Goal: Feedback & Contribution: Contribute content

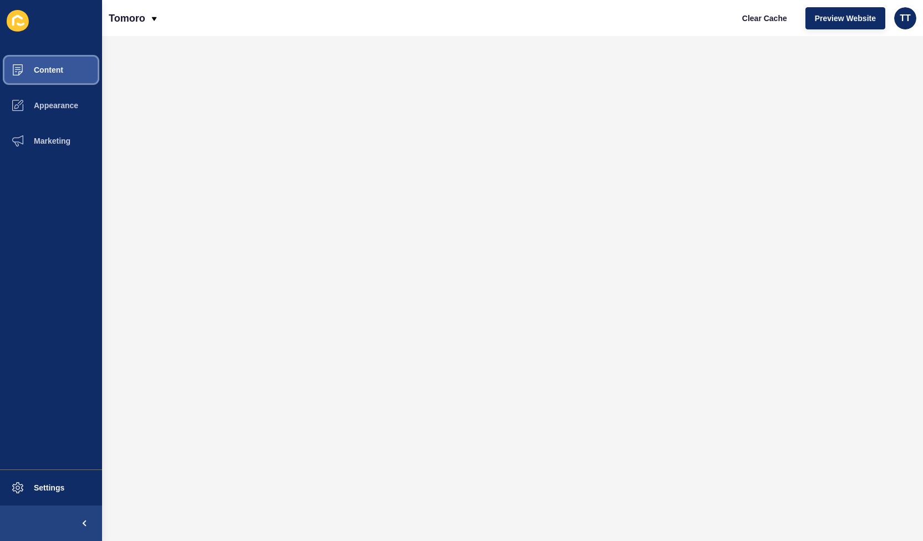
click at [68, 69] on button "Content" at bounding box center [51, 69] width 102 height 35
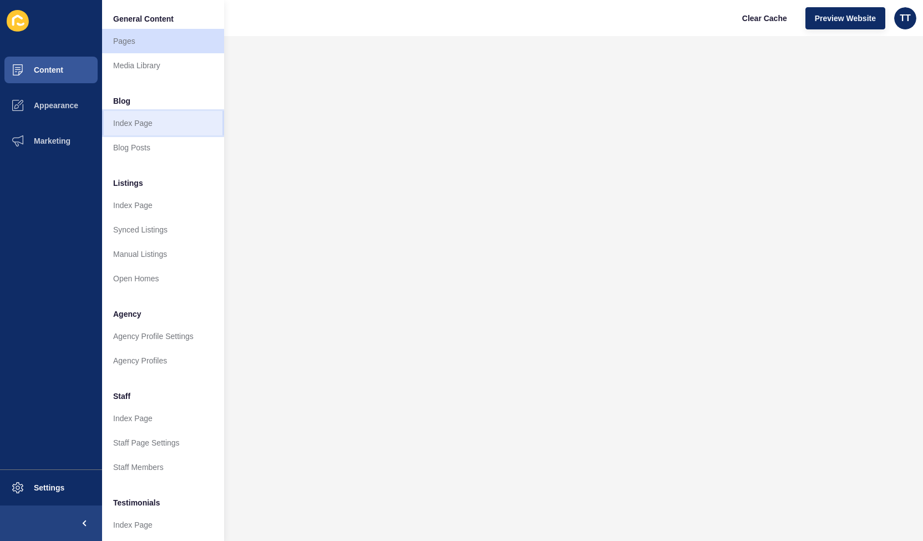
click at [124, 125] on link "Index Page" at bounding box center [163, 123] width 122 height 24
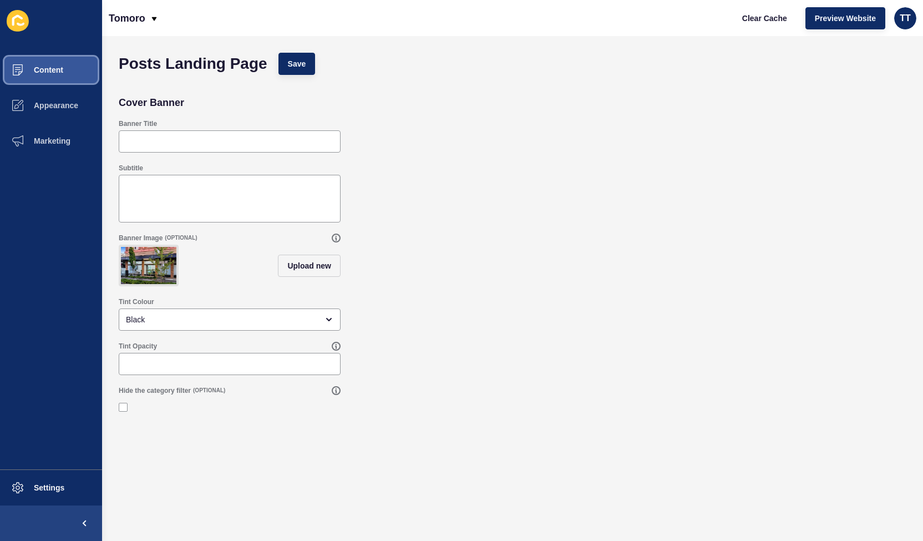
click at [60, 73] on span "Content" at bounding box center [30, 69] width 65 height 9
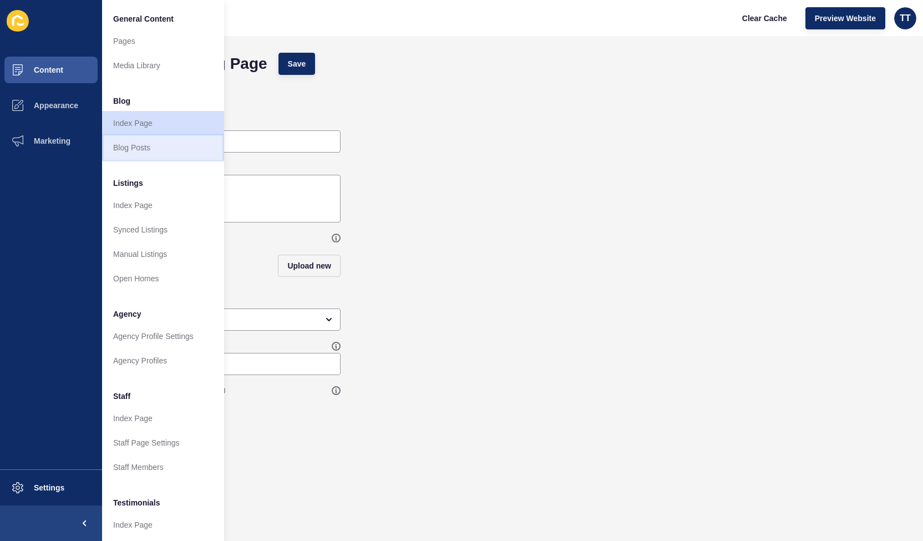
click at [130, 146] on link "Blog Posts" at bounding box center [163, 147] width 122 height 24
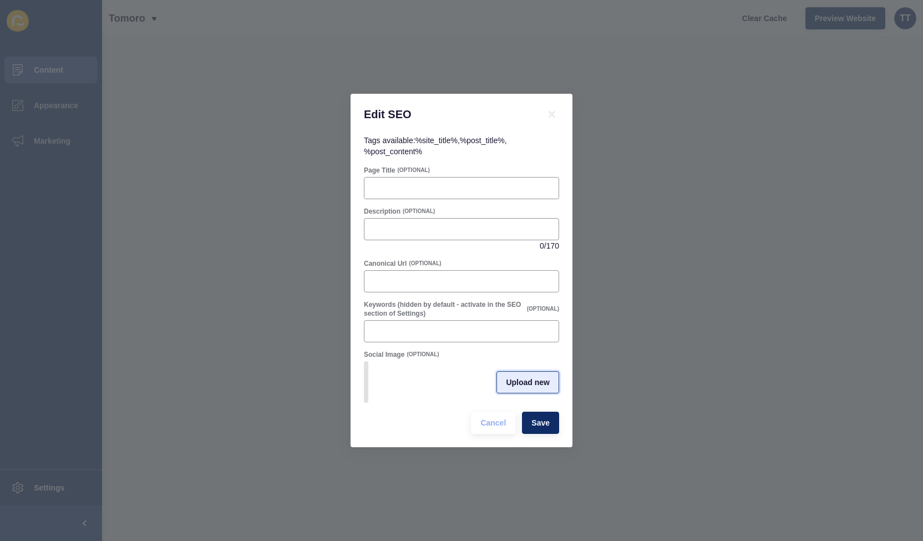
click at [546, 383] on span "Upload new" at bounding box center [528, 381] width 44 height 11
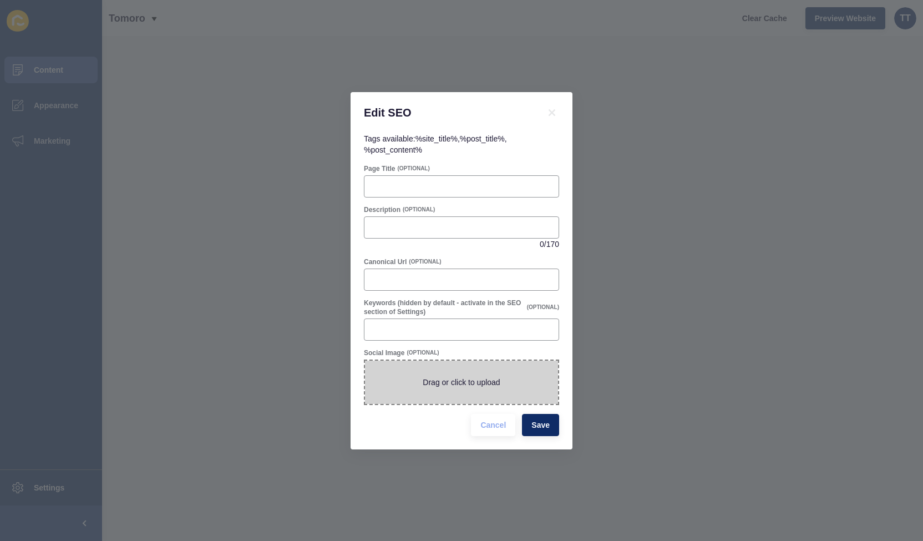
click at [471, 375] on span at bounding box center [461, 381] width 193 height 43
click at [365, 360] on input "Drag or click to upload" at bounding box center [365, 360] width 0 height 0
type input "C:\fakepath\rate cut.jpeg"
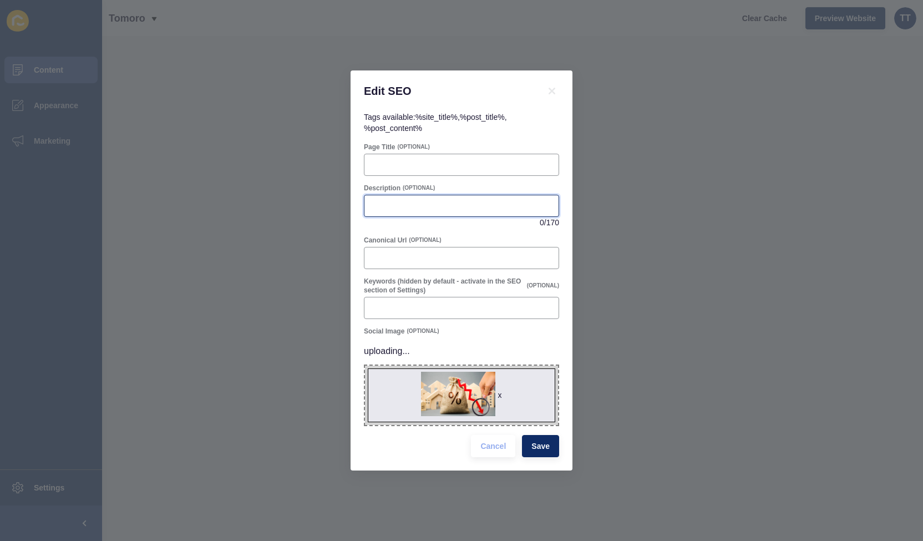
click at [397, 203] on input "Description" at bounding box center [461, 205] width 181 height 11
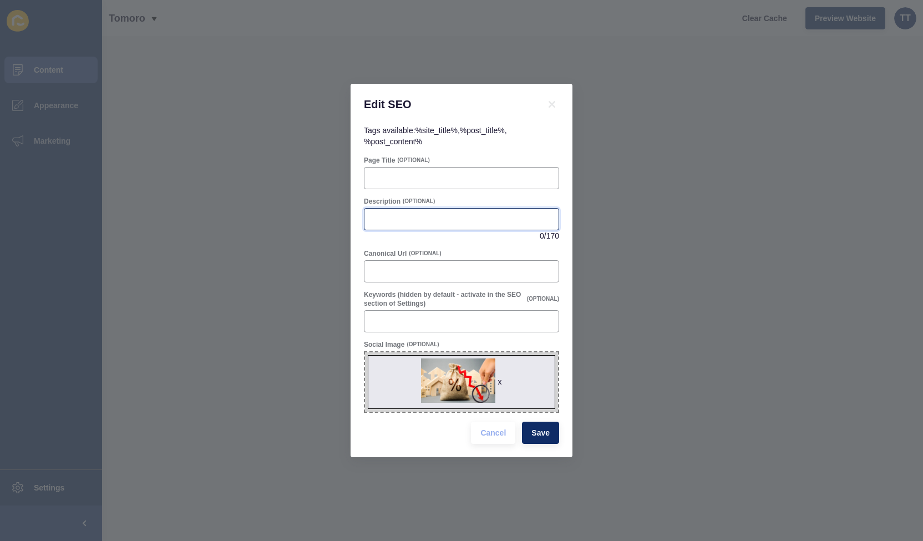
paste input "[DATE] RBA rate cut lowers cash rate to 3.60%. Discover what this means for bor…"
type input "[DATE] RBA rate cut lowers cash rate to 3.60%. Discover what this means for bor…"
click at [401, 322] on input "Keywords (hidden by default - activate in the SEO section of Settings)" at bounding box center [461, 320] width 181 height 11
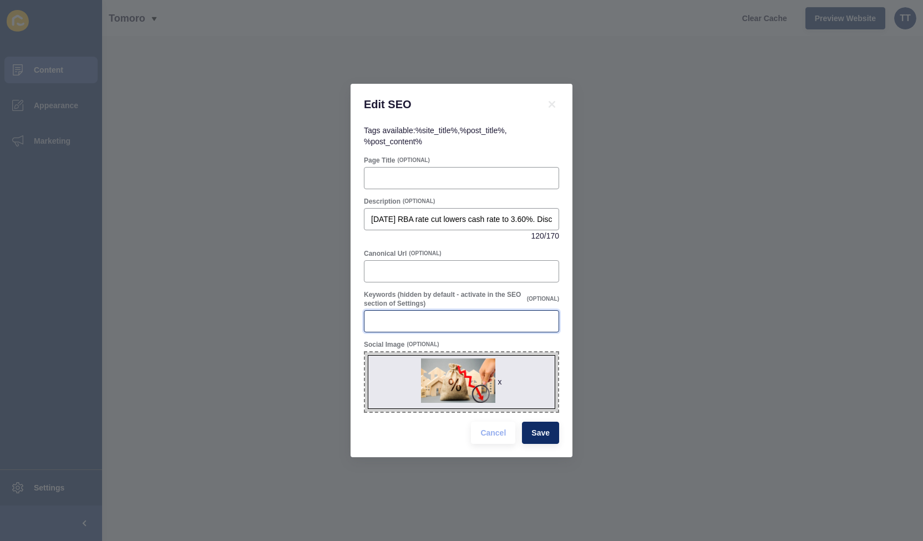
paste input "August RBA rate cut 2025, RBA cash rate 3.60%, interest rate cut impact, proper…"
type input "August RBA rate cut 2025, RBA cash rate 3.60%, interest rate cut impact, proper…"
click at [541, 431] on span "Save" at bounding box center [540, 432] width 18 height 11
